Goal: Task Accomplishment & Management: Use online tool/utility

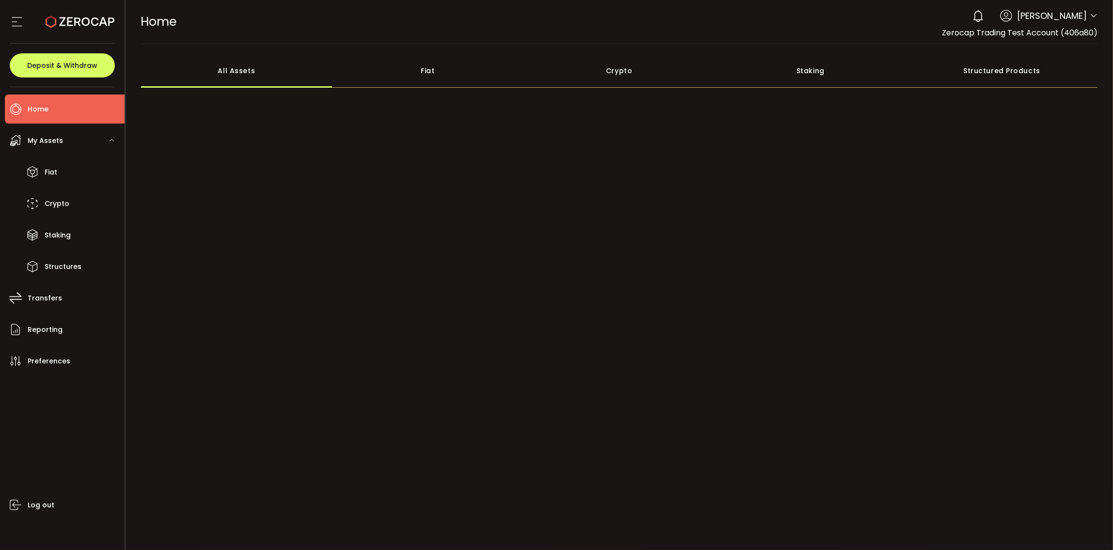
click at [1089, 18] on icon at bounding box center [1093, 16] width 8 height 8
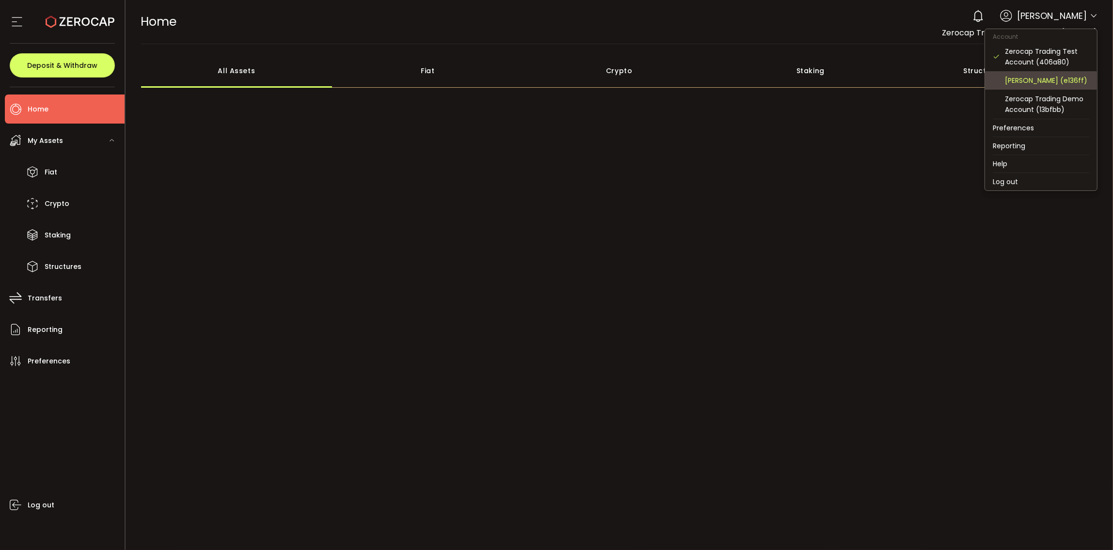
click at [1051, 83] on div "[PERSON_NAME] (e136ff)" at bounding box center [1046, 80] width 84 height 11
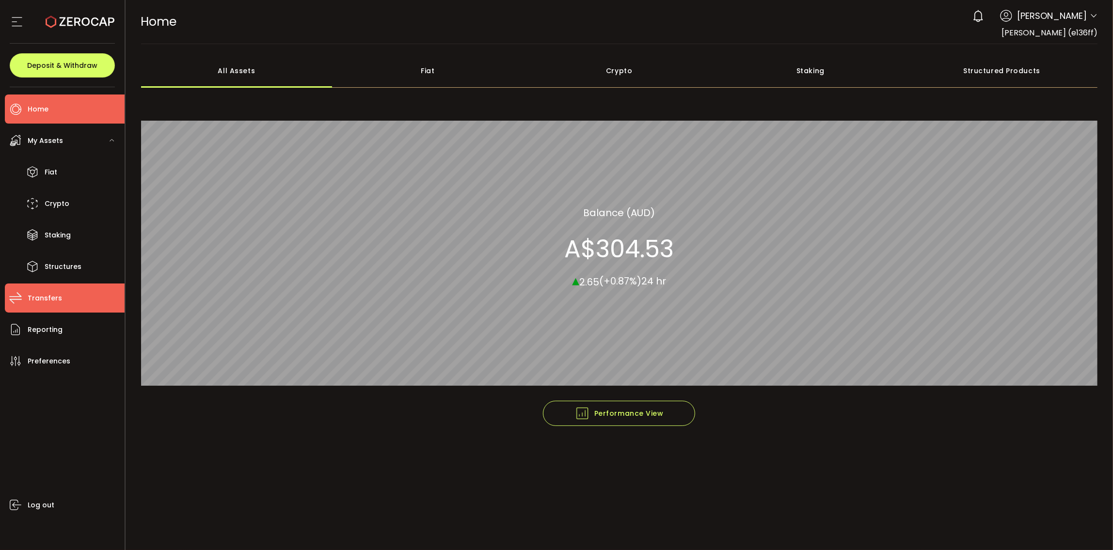
click at [37, 304] on span "Transfers" at bounding box center [45, 298] width 34 height 14
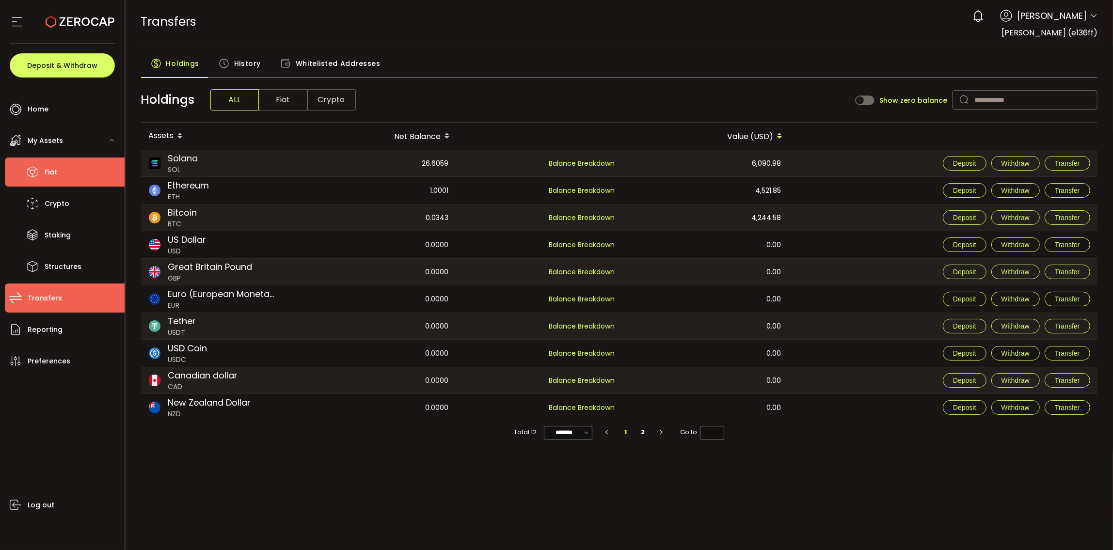
click at [84, 175] on li "Fiat" at bounding box center [65, 171] width 120 height 29
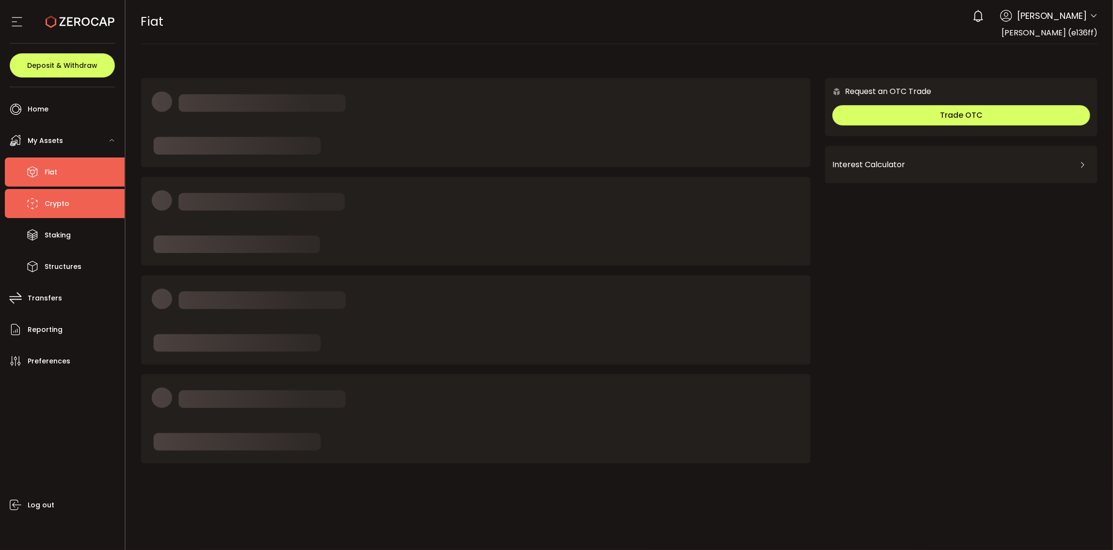
click at [79, 205] on li "Crypto" at bounding box center [65, 203] width 120 height 29
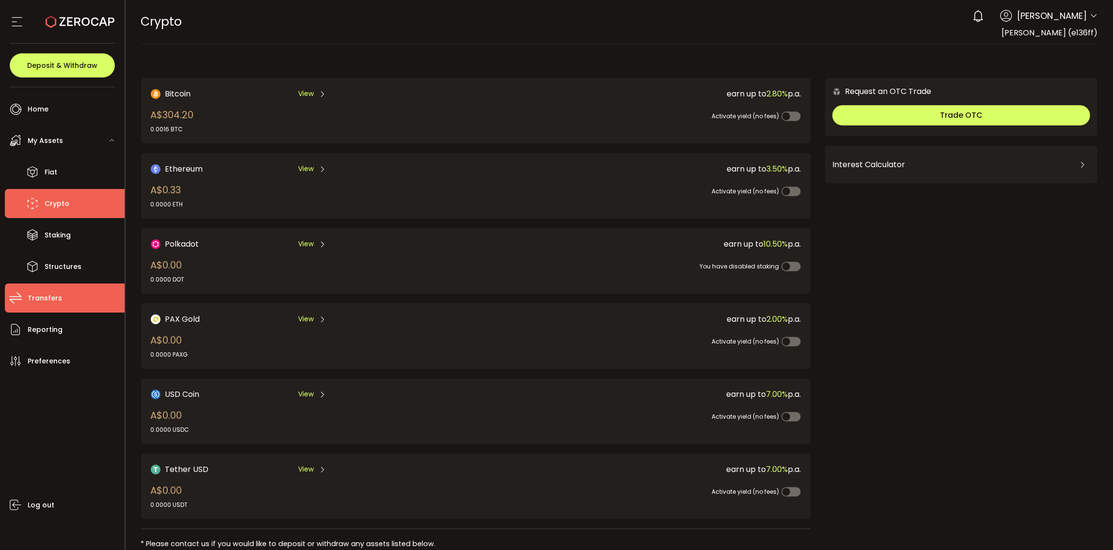
click at [76, 303] on li "Transfers" at bounding box center [65, 297] width 120 height 29
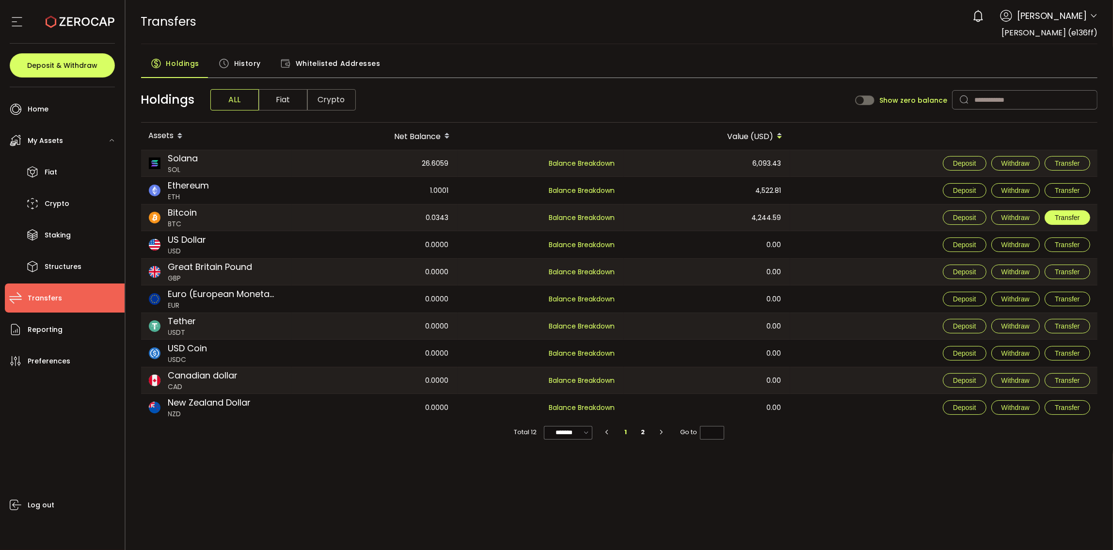
click at [1055, 217] on span "Transfer" at bounding box center [1066, 218] width 25 height 8
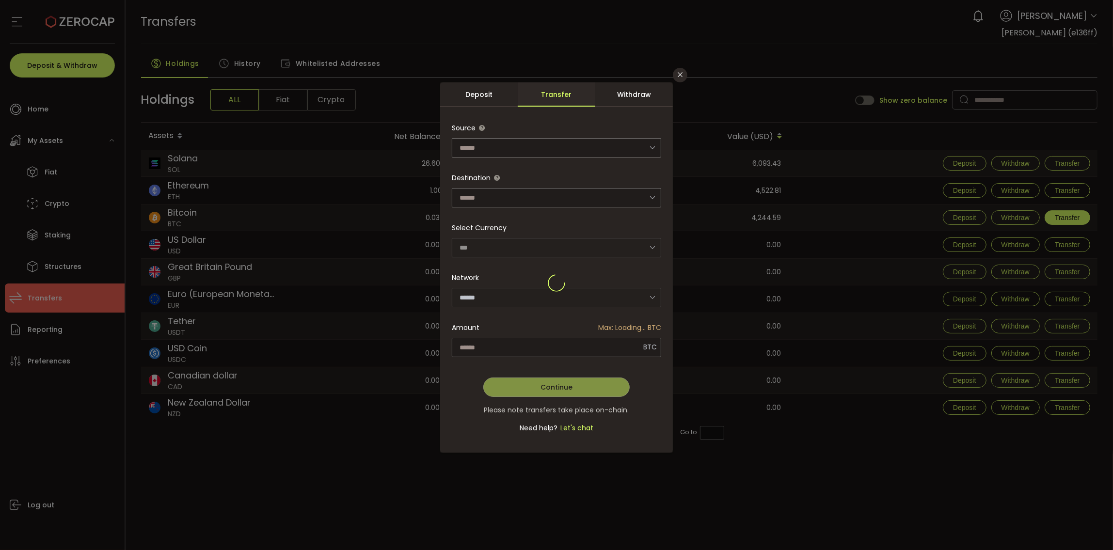
type input "*******"
type input "**********"
click at [558, 144] on input "dialog" at bounding box center [556, 147] width 209 height 19
drag, startPoint x: 568, startPoint y: 130, endPoint x: 589, endPoint y: 114, distance: 25.9
click at [568, 129] on div "Source" at bounding box center [556, 137] width 209 height 39
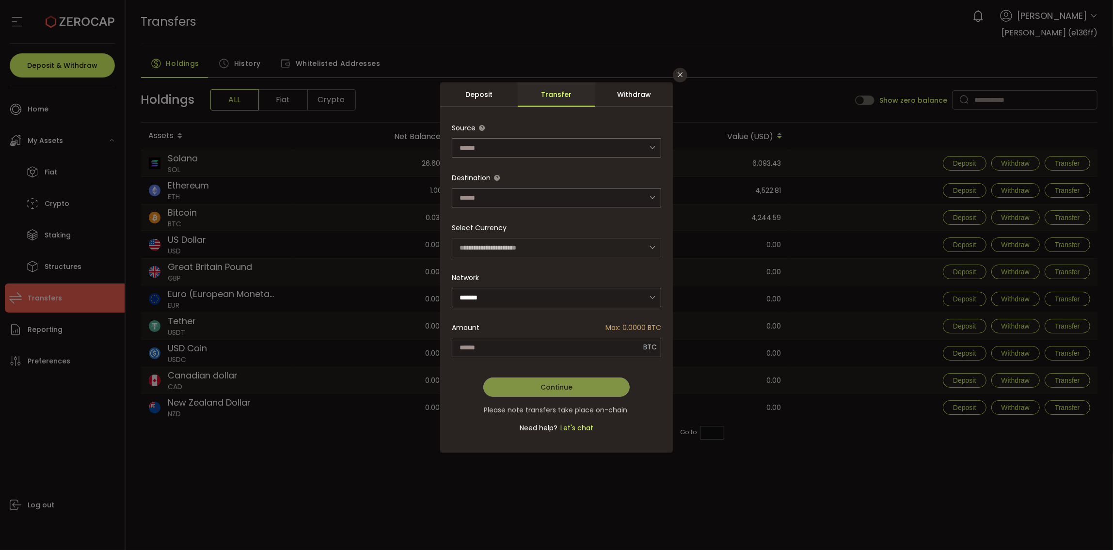
click at [619, 99] on div "Withdraw" at bounding box center [634, 94] width 78 height 24
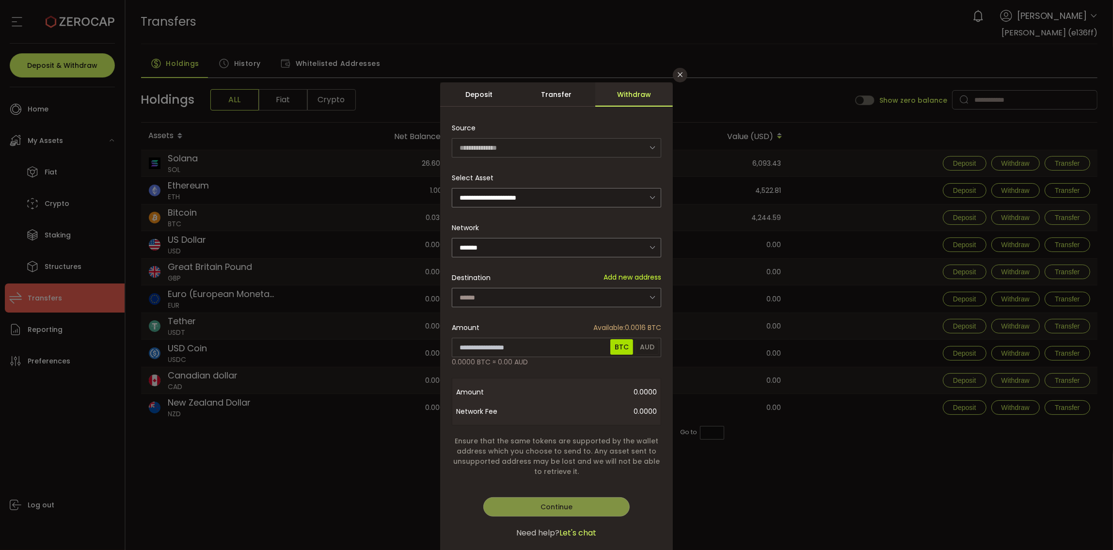
click at [564, 107] on div "**********" at bounding box center [556, 317] width 233 height 471
click at [568, 99] on div "Transfer" at bounding box center [556, 94] width 78 height 24
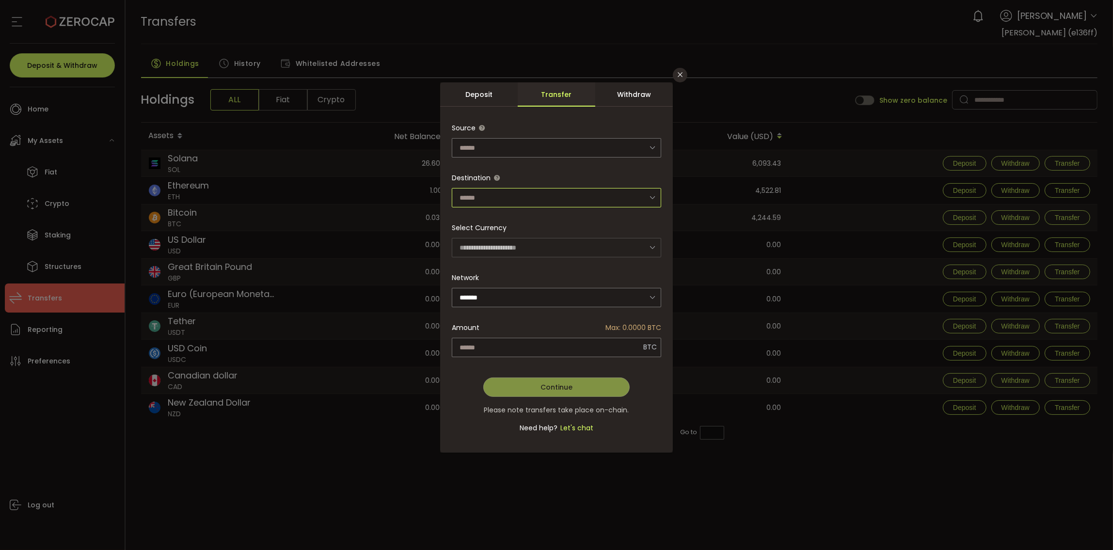
click at [553, 198] on input "dialog" at bounding box center [556, 197] width 209 height 19
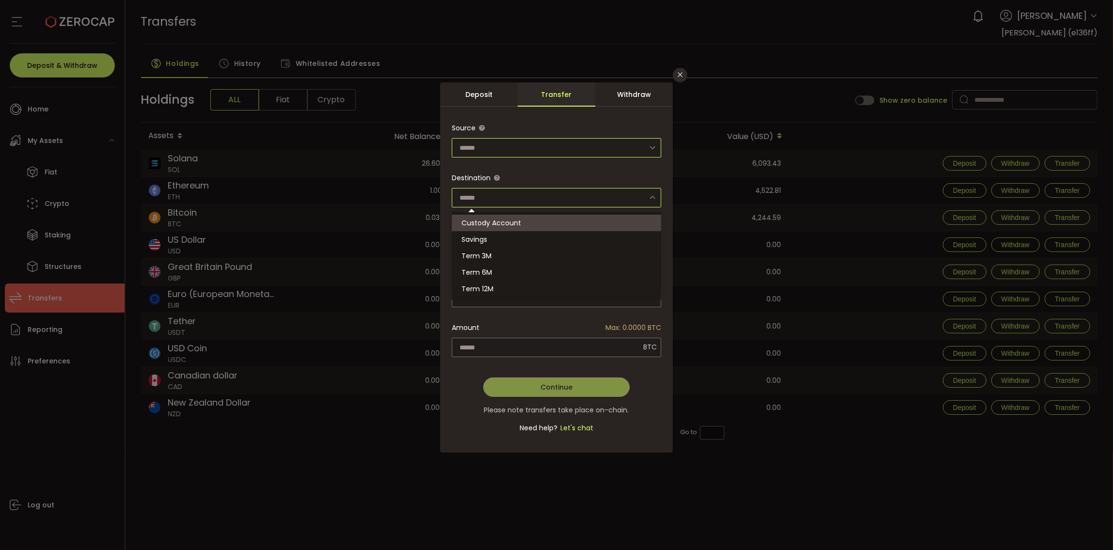
click at [563, 148] on input "dialog" at bounding box center [556, 147] width 209 height 19
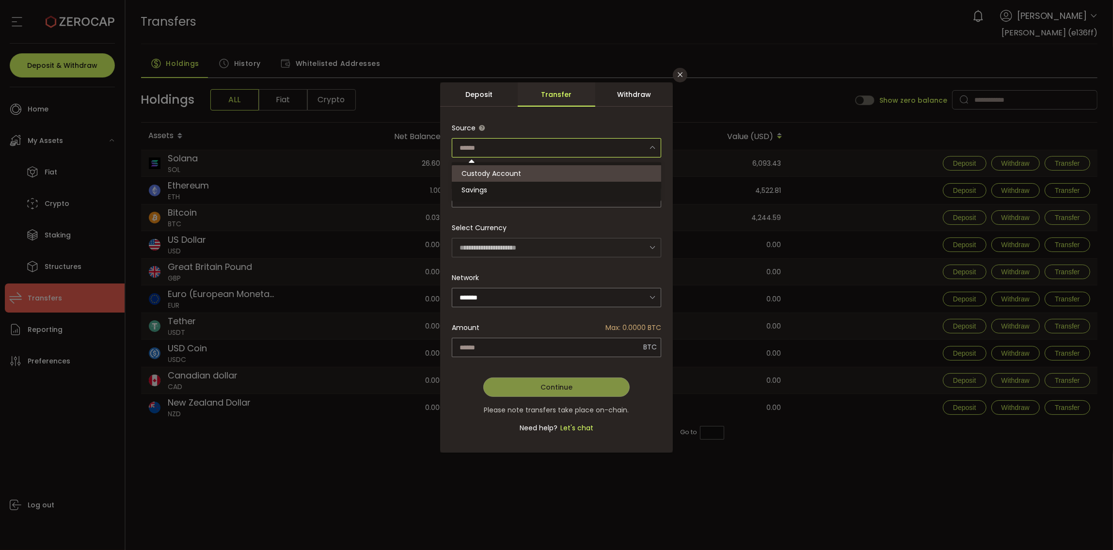
click at [567, 119] on div "Source" at bounding box center [556, 137] width 209 height 39
click at [676, 74] on icon "Close" at bounding box center [680, 75] width 8 height 8
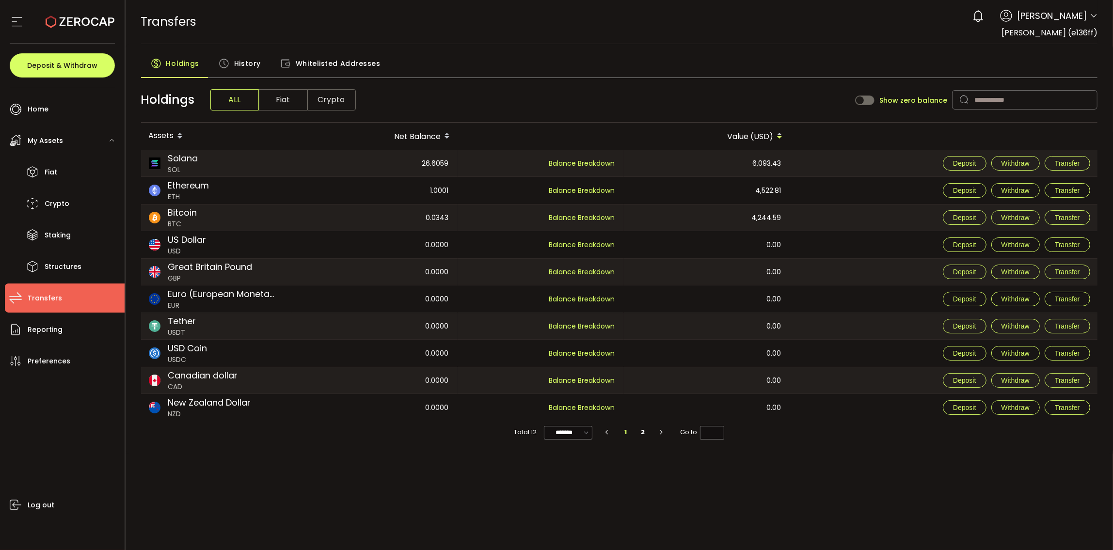
click at [318, 69] on span "Whitelisted Addresses" at bounding box center [338, 63] width 85 height 19
